Goal: Task Accomplishment & Management: Use online tool/utility

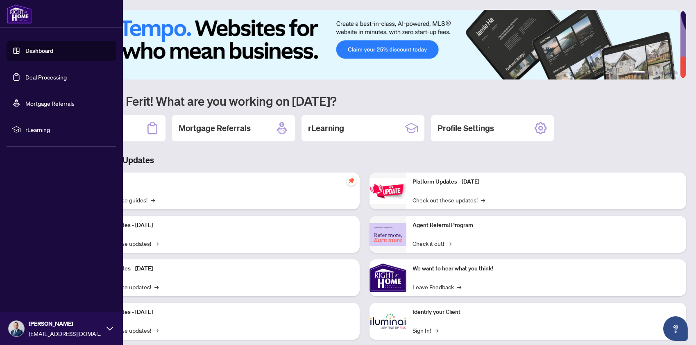
click at [39, 80] on link "Deal Processing" at bounding box center [45, 76] width 41 height 7
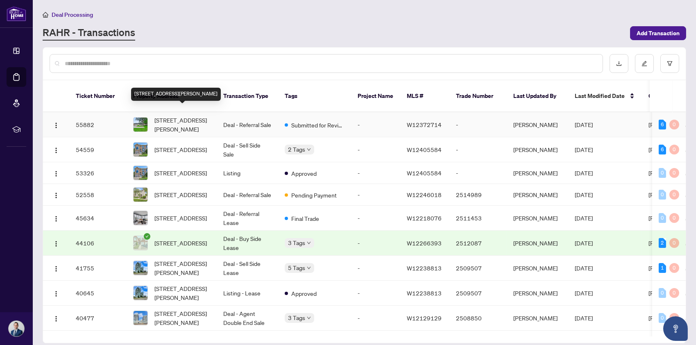
click at [200, 116] on span "[STREET_ADDRESS][PERSON_NAME]" at bounding box center [183, 125] width 56 height 18
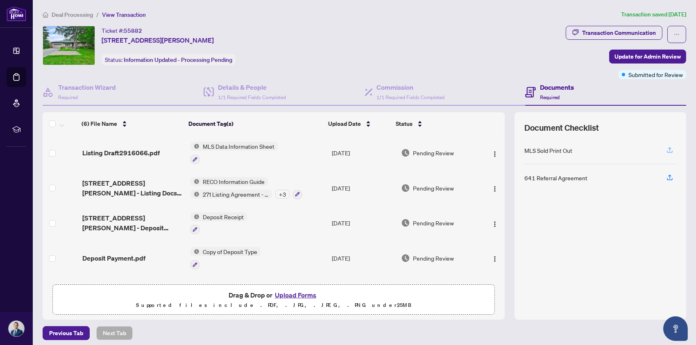
click at [667, 152] on icon "button" at bounding box center [670, 151] width 6 height 2
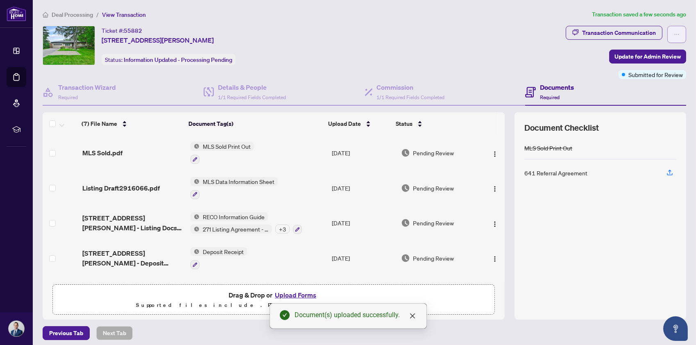
click at [674, 29] on span "button" at bounding box center [677, 34] width 6 height 13
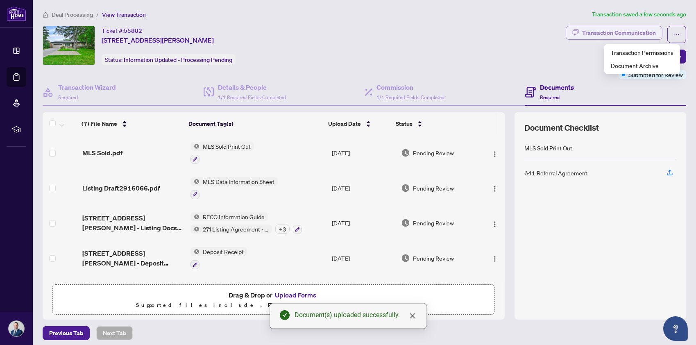
click at [609, 28] on div "Transaction Communication" at bounding box center [619, 32] width 74 height 13
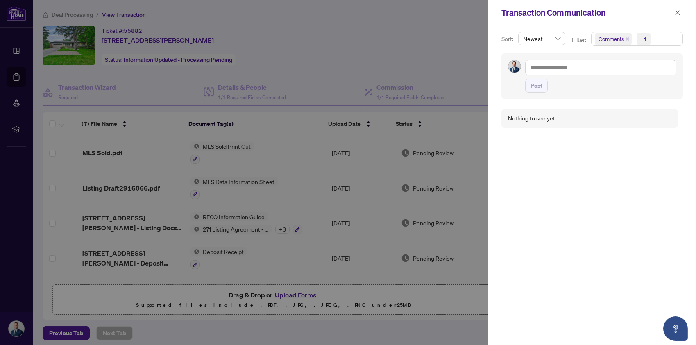
click at [543, 36] on span "Newest" at bounding box center [541, 38] width 37 height 12
click at [670, 40] on span "Comments +1" at bounding box center [637, 38] width 91 height 13
click at [630, 100] on span "Activity History" at bounding box center [640, 96] width 73 height 10
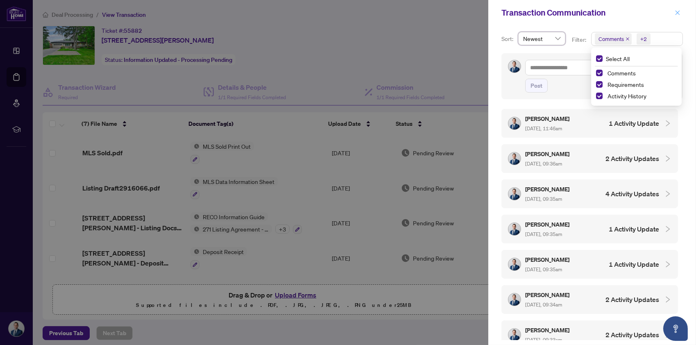
click at [682, 10] on button "button" at bounding box center [678, 13] width 11 height 10
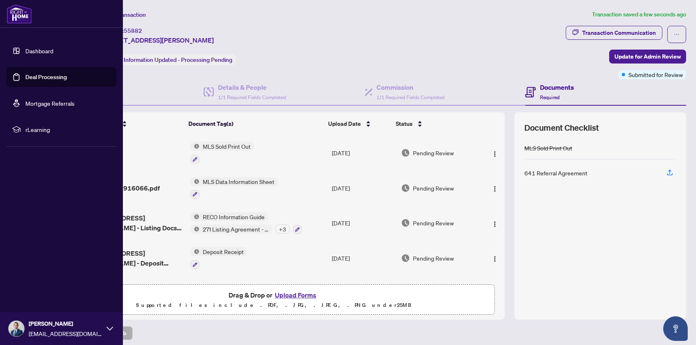
click at [54, 102] on link "Mortgage Referrals" at bounding box center [49, 103] width 49 height 7
